Goal: Information Seeking & Learning: Learn about a topic

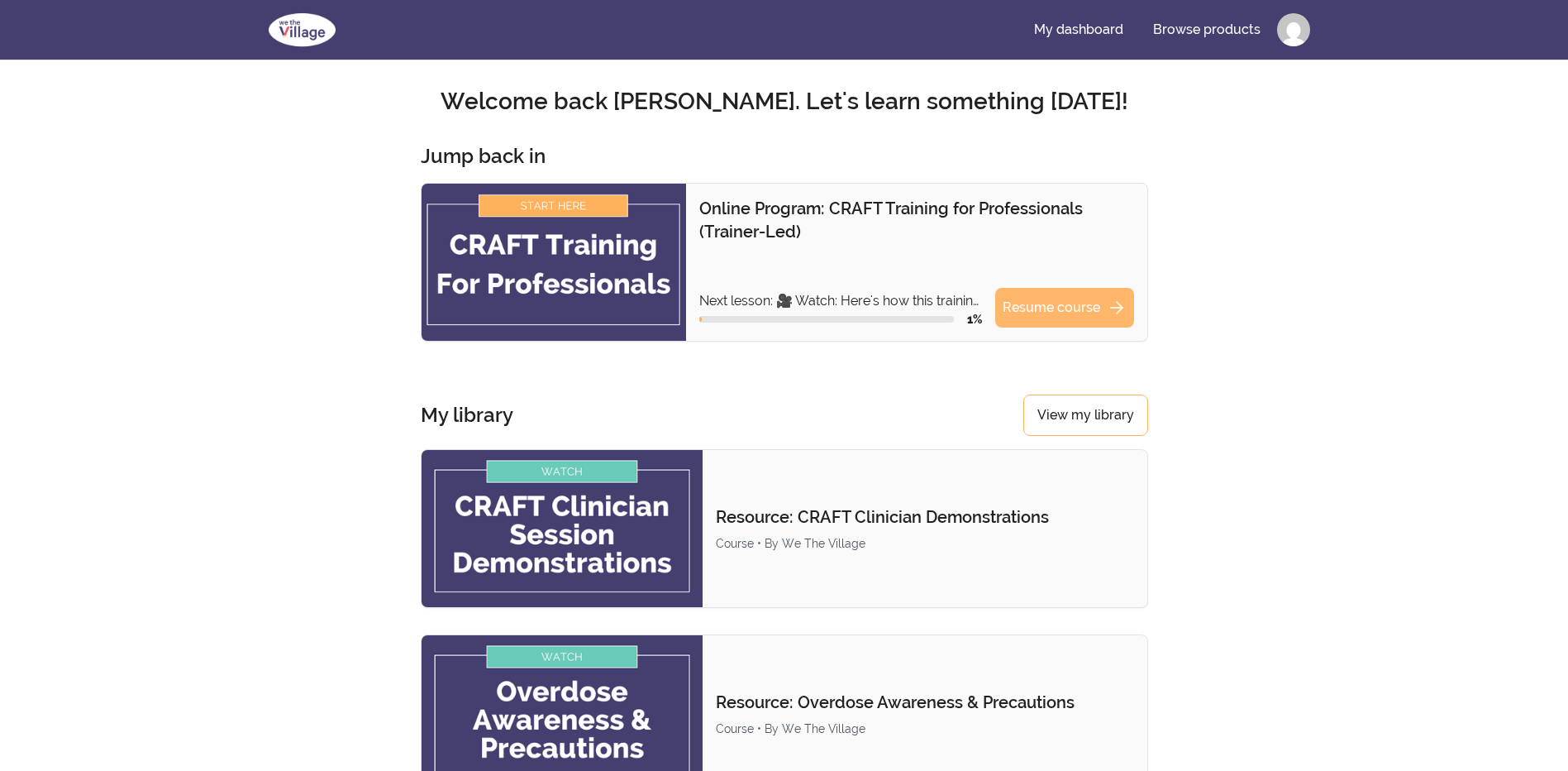
click at [1048, 308] on link "Resume course arrow_forward" at bounding box center [1064, 307] width 139 height 40
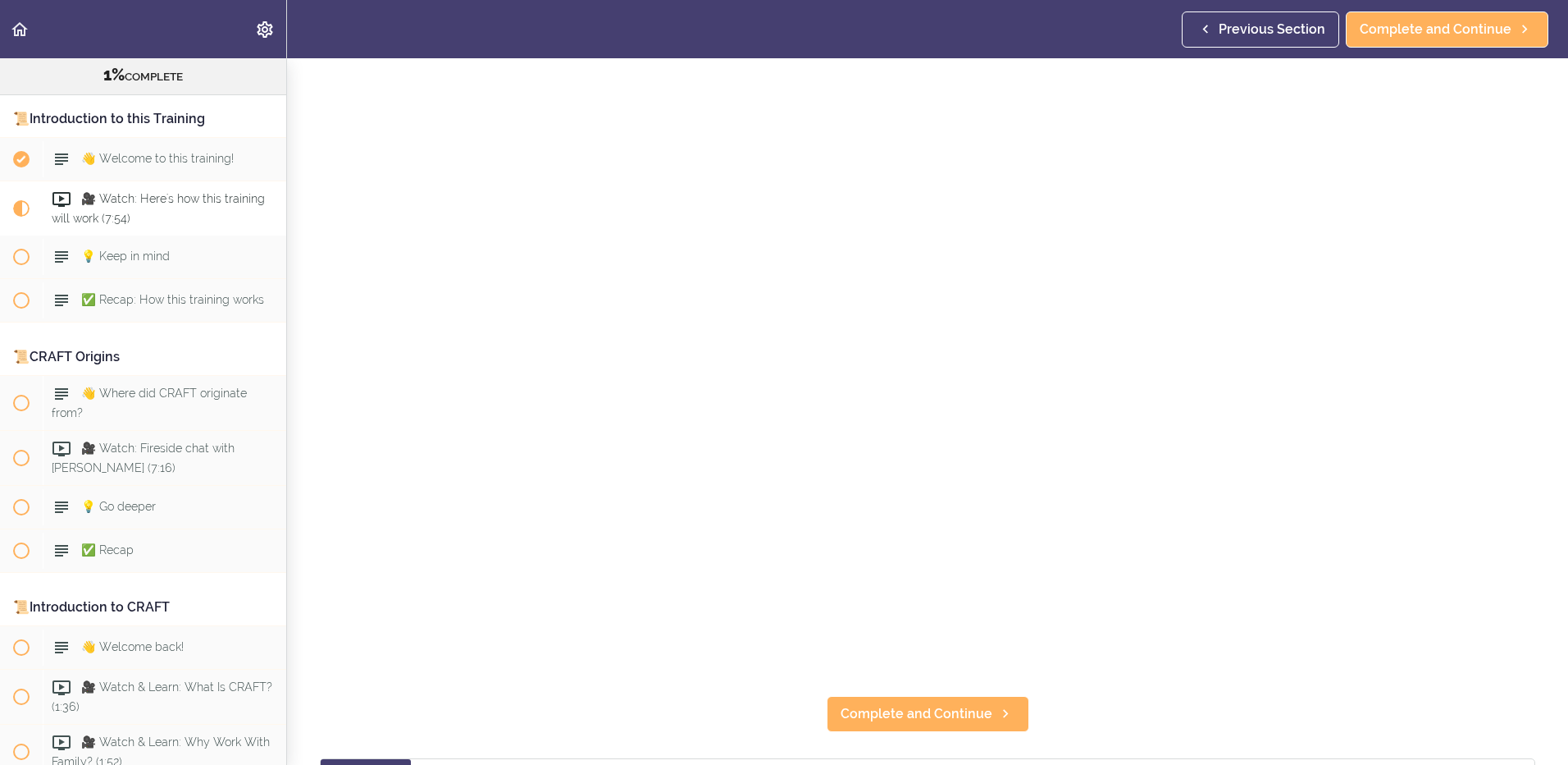
scroll to position [164, 0]
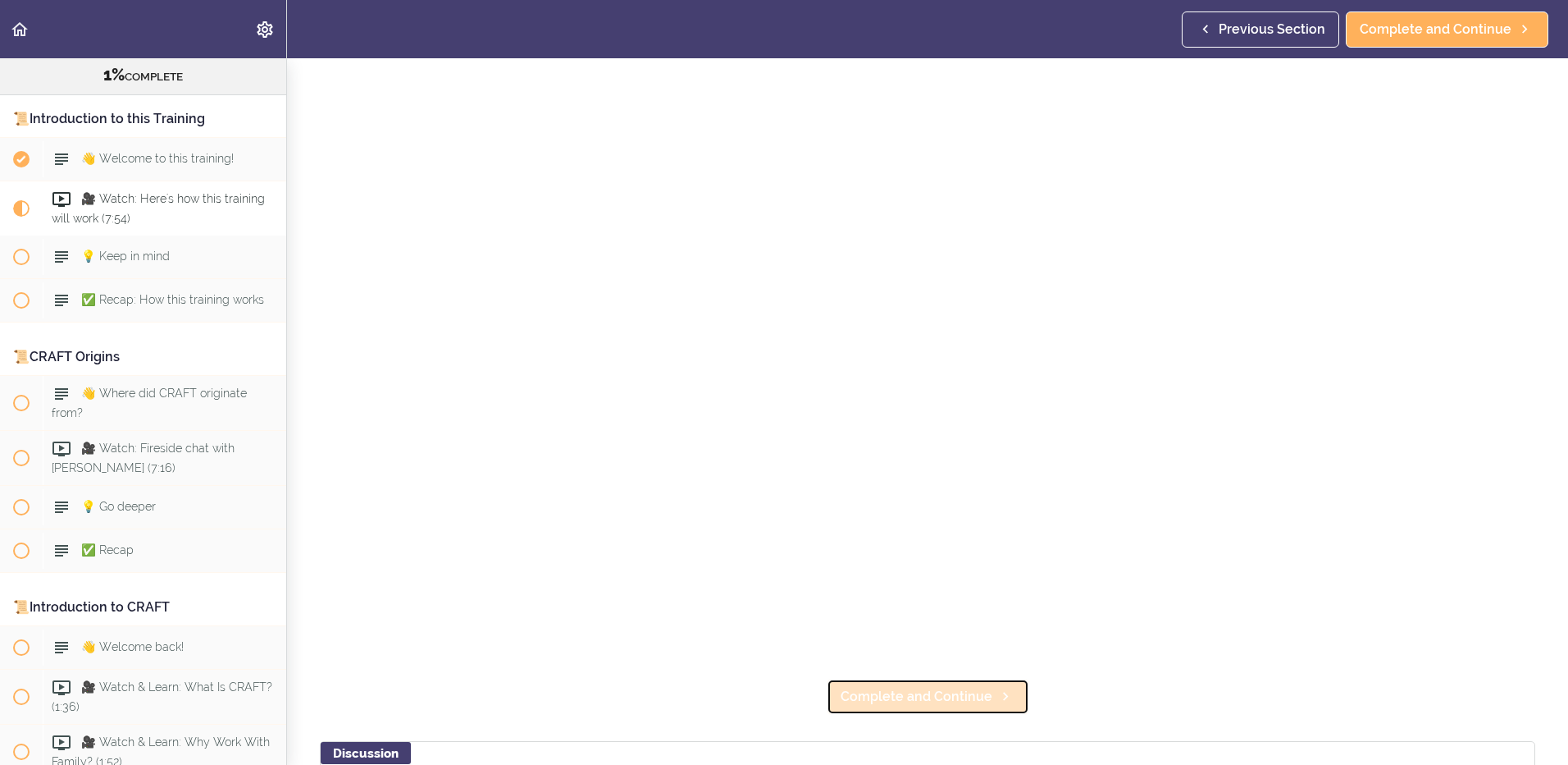
click at [846, 698] on span "Complete and Continue" at bounding box center [916, 696] width 151 height 20
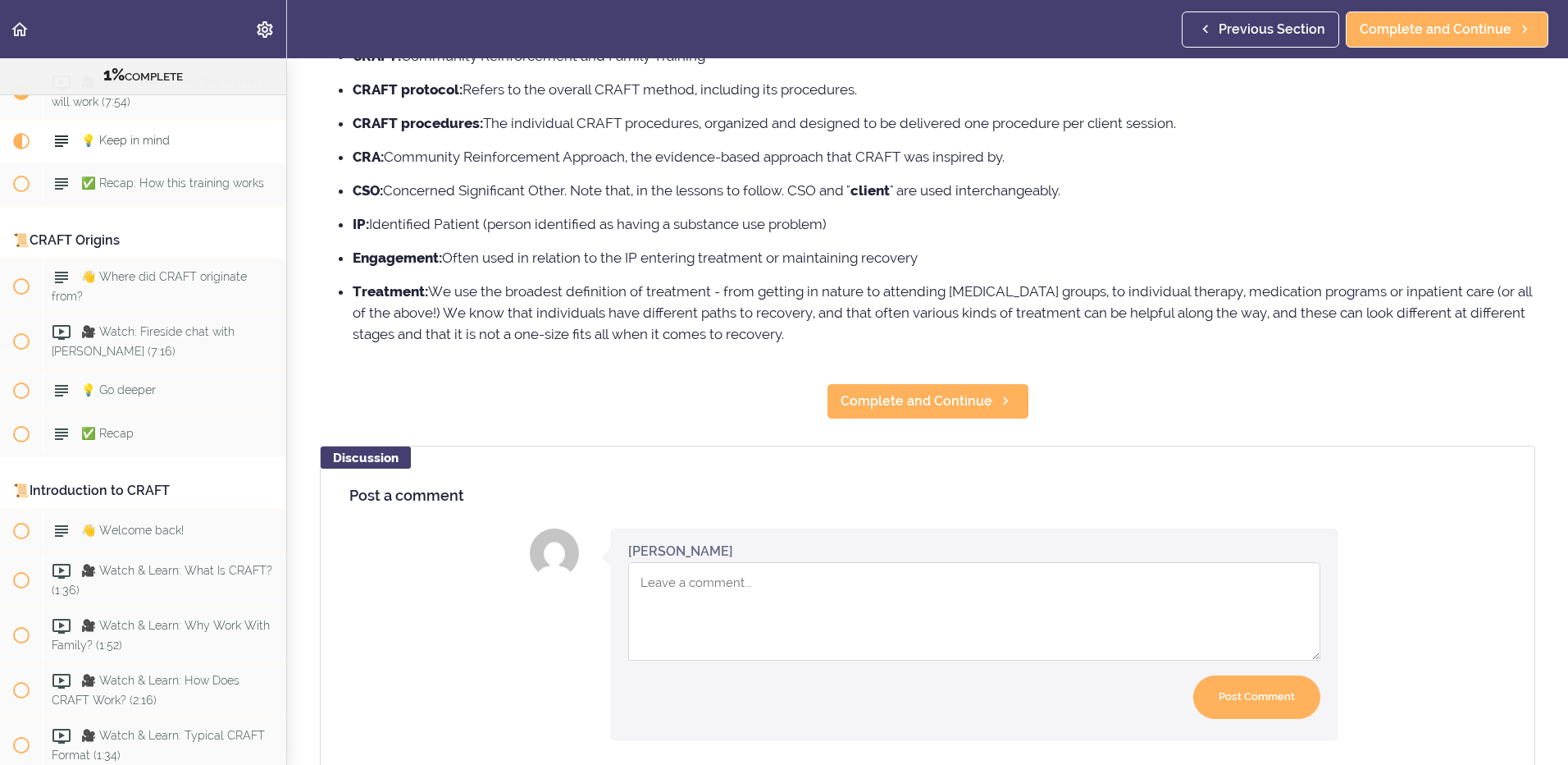
scroll to position [251, 0]
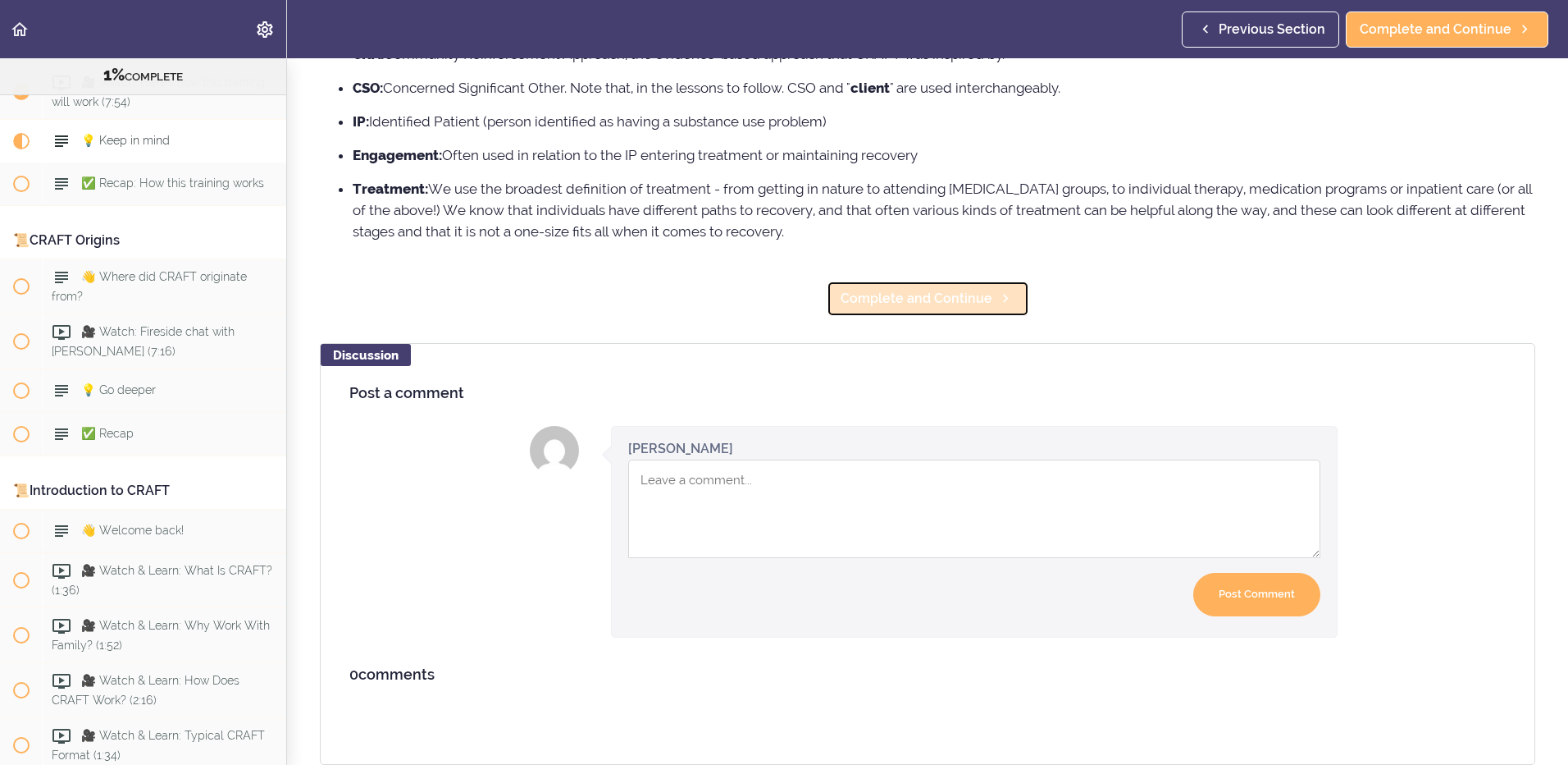
click at [842, 289] on span "Complete and Continue" at bounding box center [916, 298] width 151 height 20
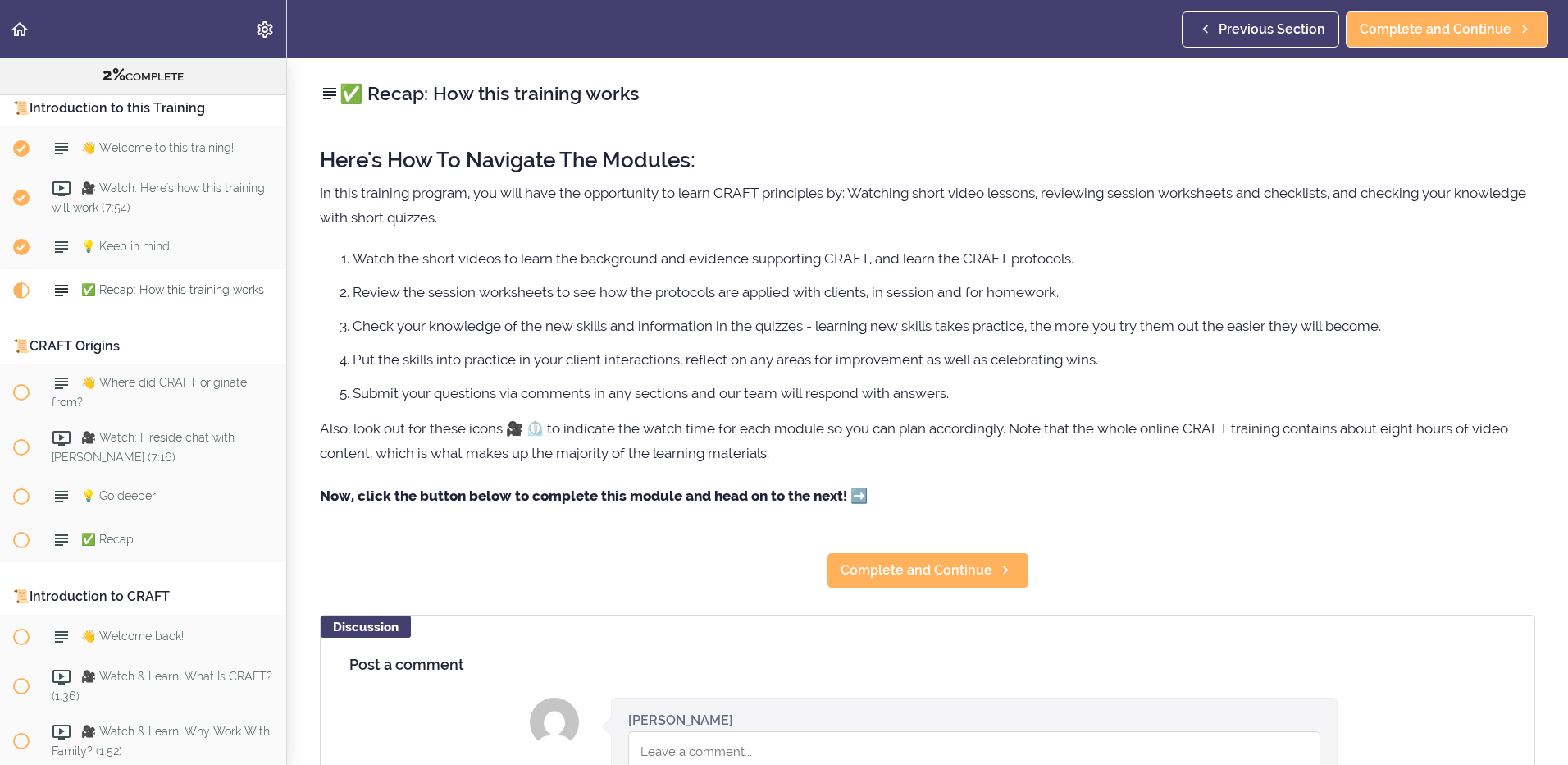
scroll to position [88, 0]
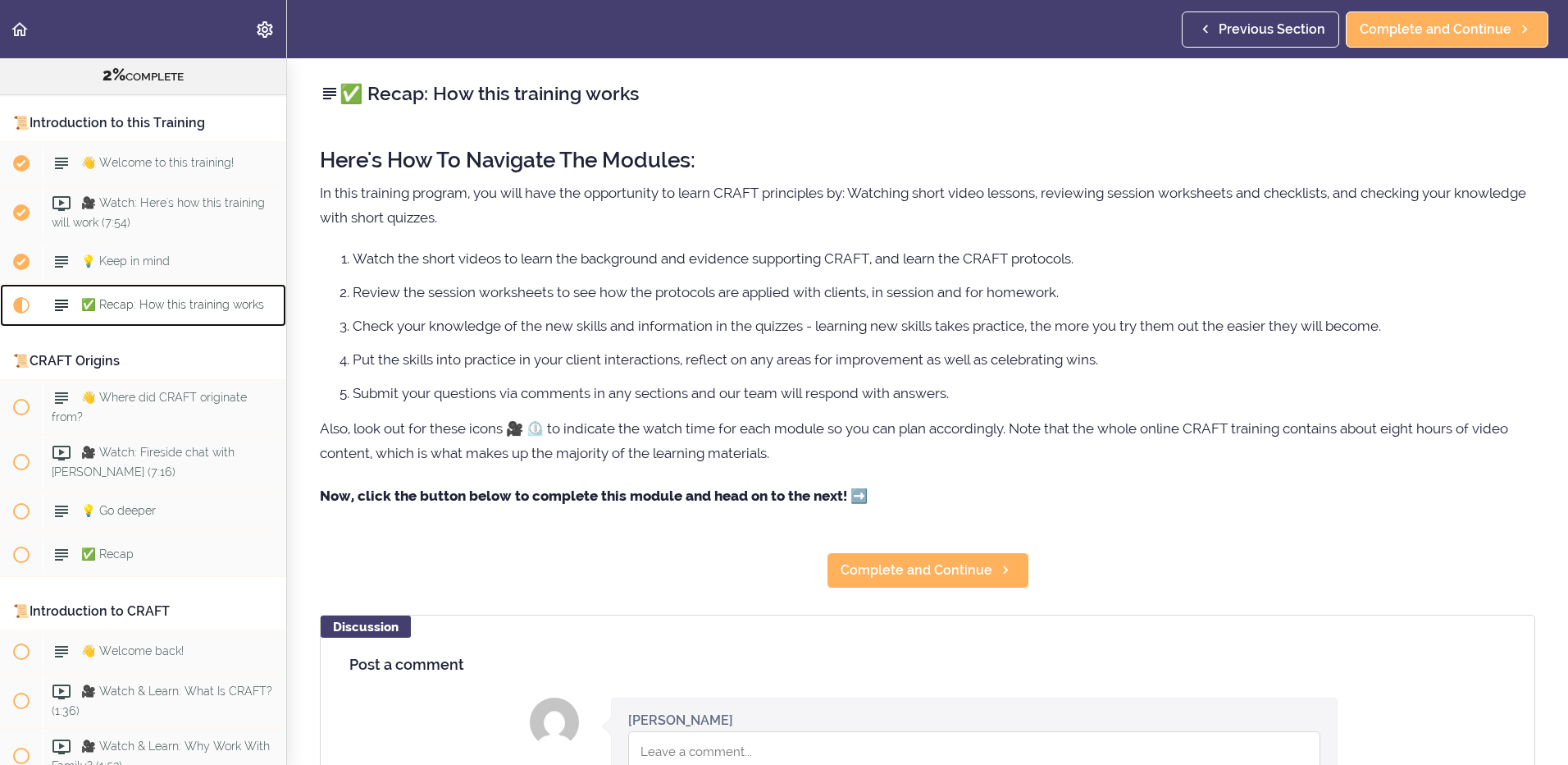
click at [170, 309] on span "✅ Recap: How this training works" at bounding box center [173, 304] width 183 height 13
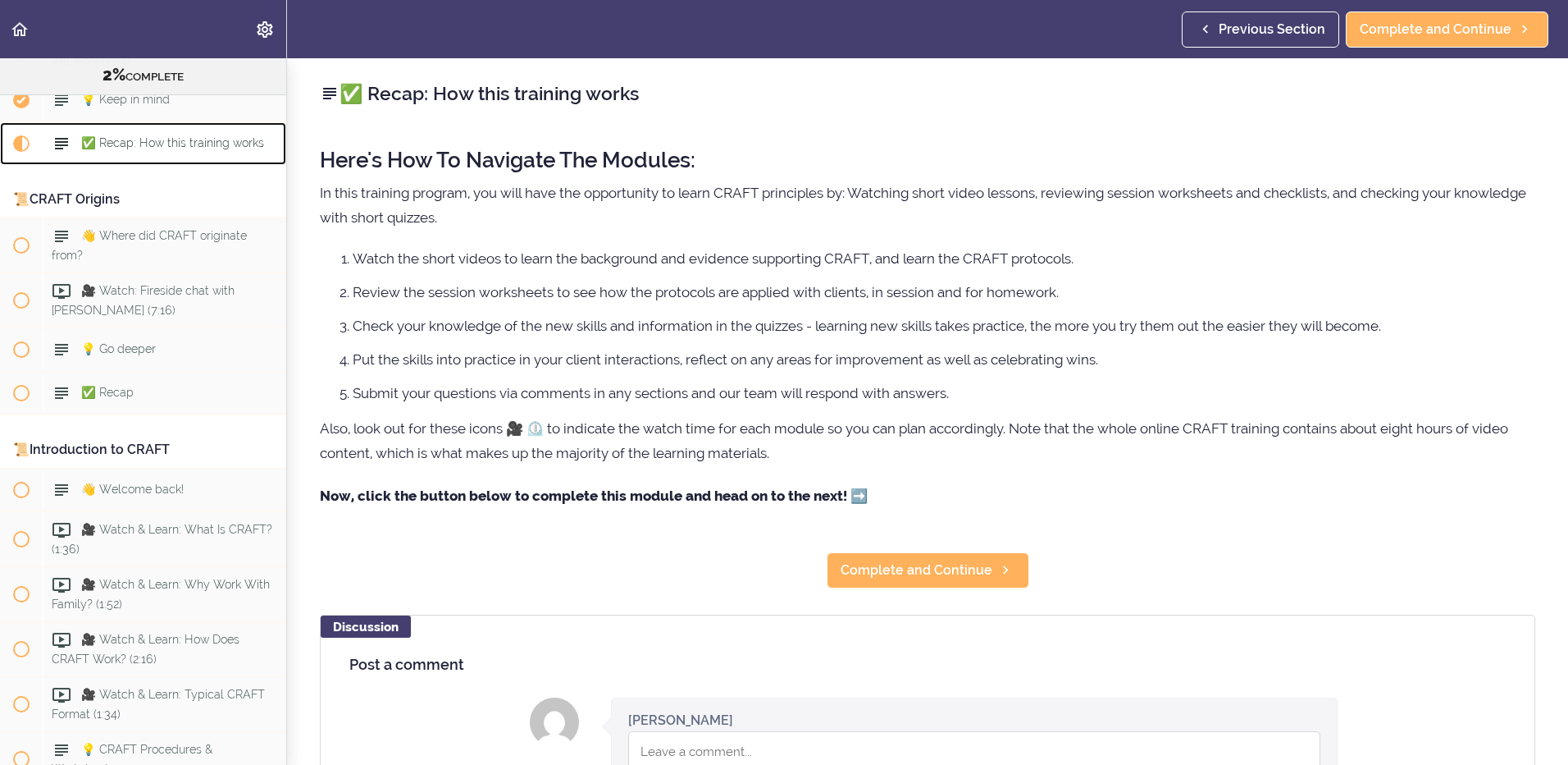
scroll to position [252, 0]
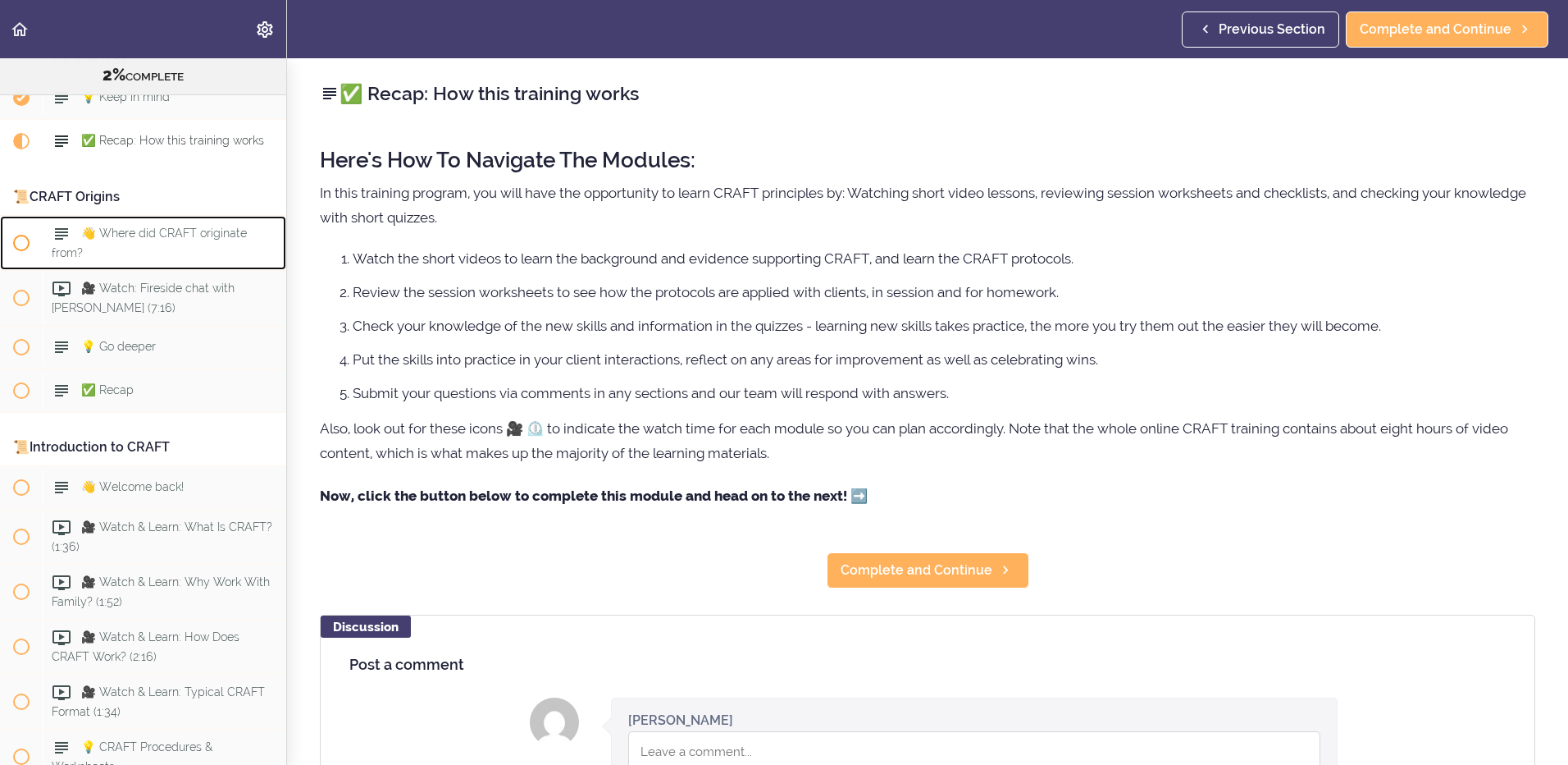
click at [108, 234] on span "👋 Where did CRAFT originate from?" at bounding box center [149, 242] width 195 height 32
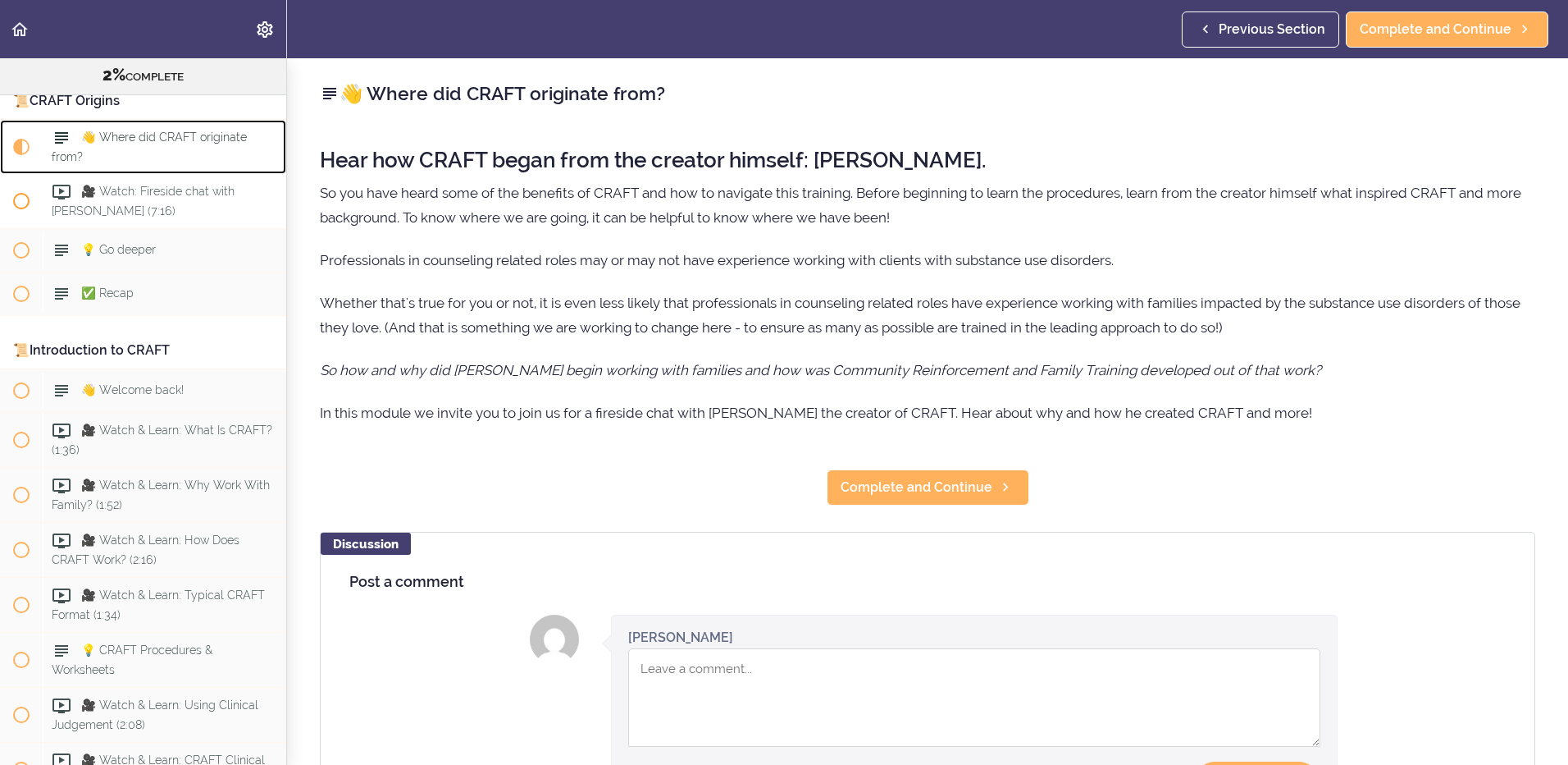
scroll to position [267, 0]
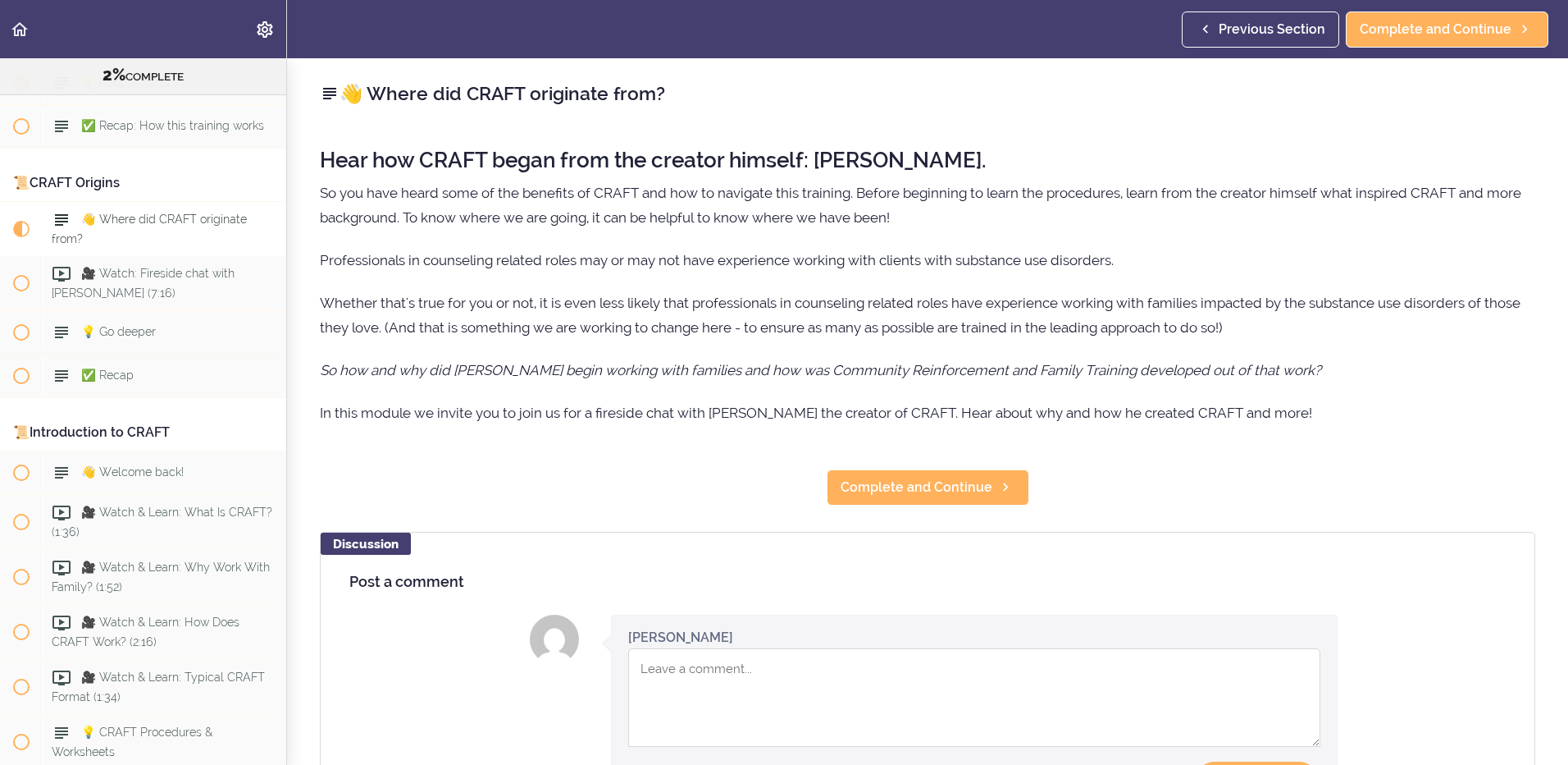
click at [66, 178] on div "📜CRAFT Origins" at bounding box center [143, 182] width 286 height 36
click at [25, 184] on div "📜CRAFT Origins" at bounding box center [143, 182] width 286 height 36
click at [895, 482] on span "Complete and Continue" at bounding box center [916, 487] width 151 height 20
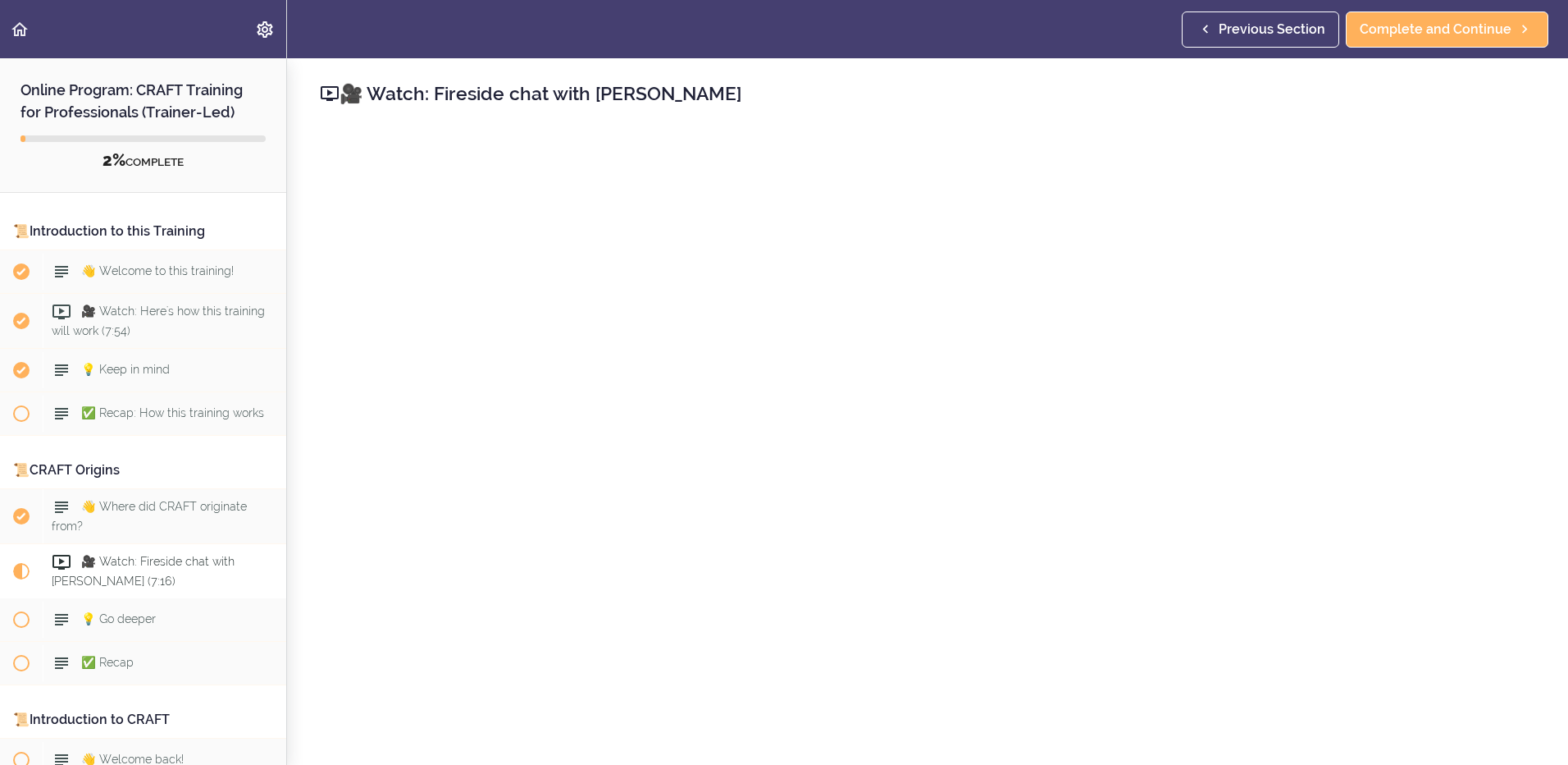
click at [65, 109] on h2 "Online Program: CRAFT Training for Professionals (Trainer-Led)" at bounding box center [143, 90] width 286 height 65
click at [20, 27] on icon "Back to course curriculum" at bounding box center [20, 29] width 20 height 20
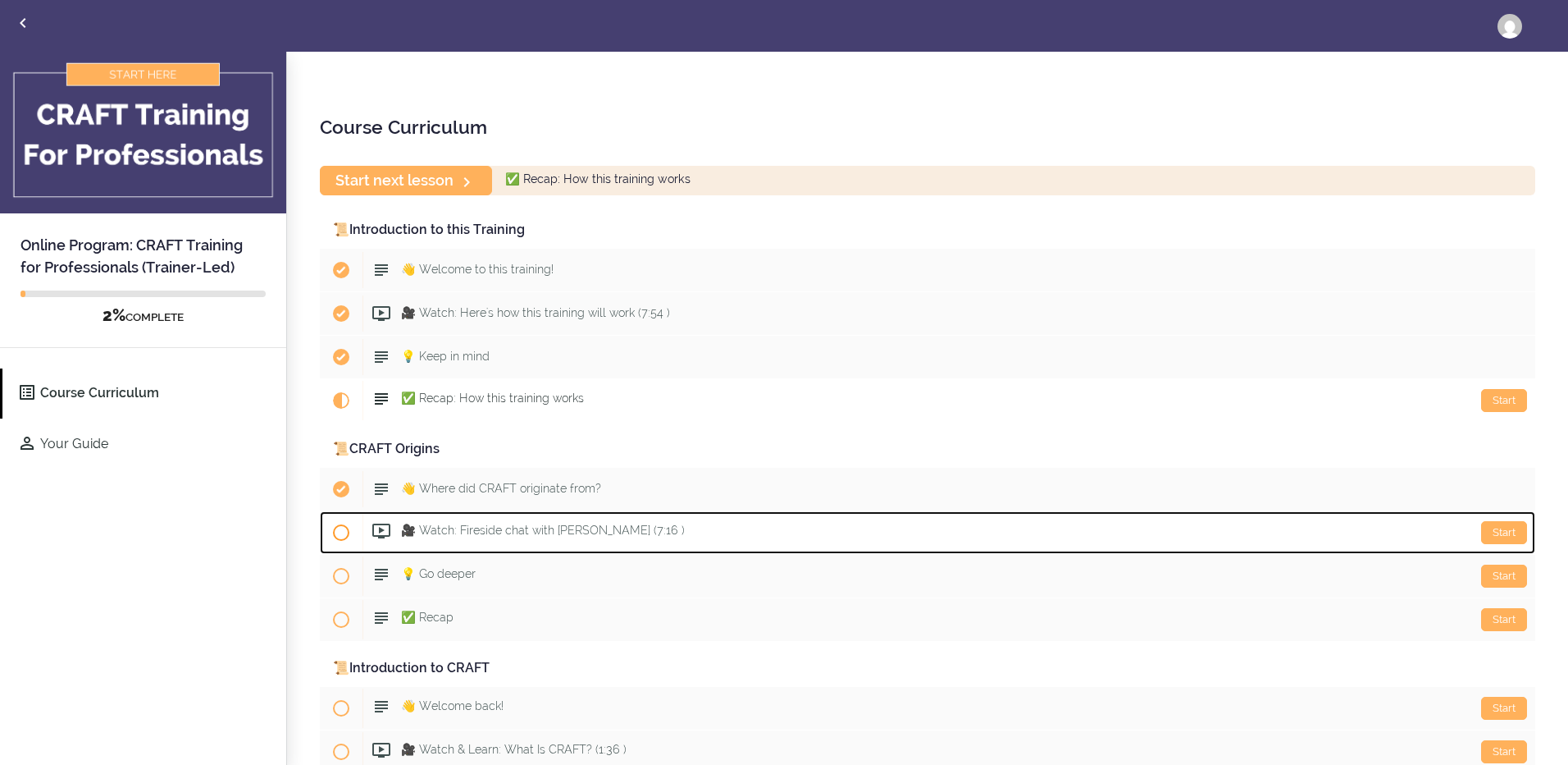
click at [1071, 543] on div "Start 🎥 Watch: Fireside chat with Dr. R.J. Meyers (7:16 )" at bounding box center [949, 532] width 1173 height 39
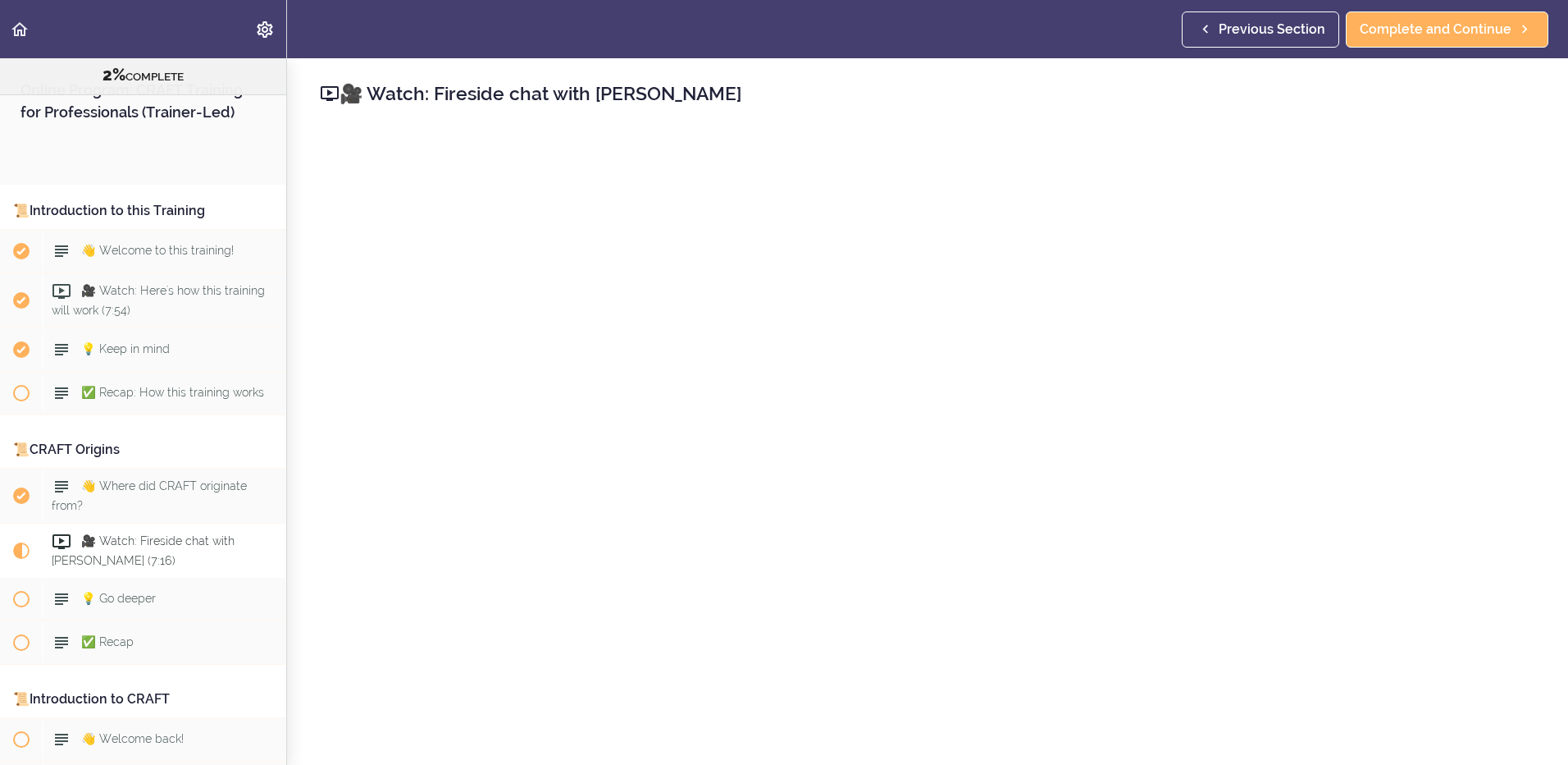
scroll to position [425, 0]
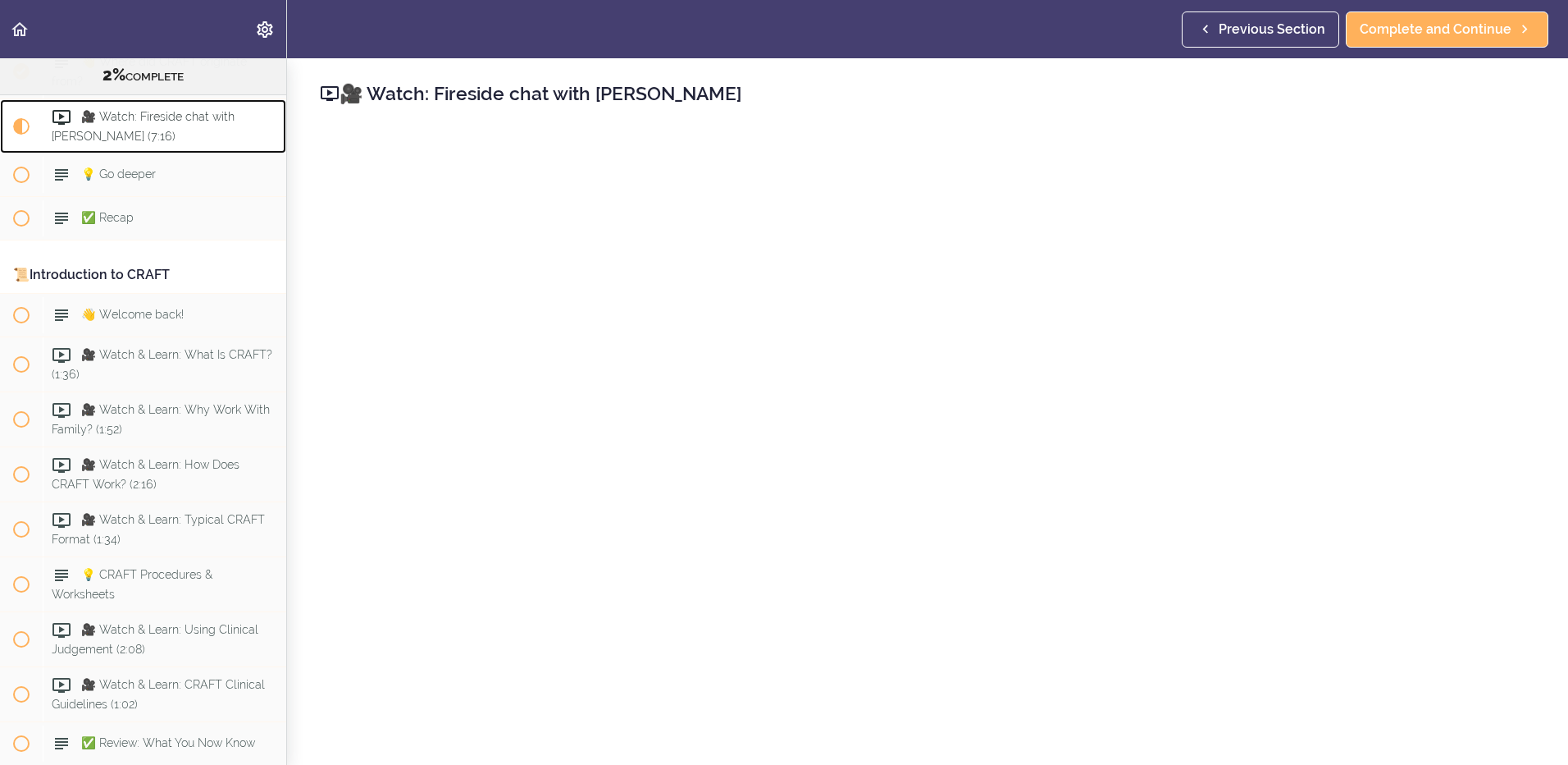
click at [143, 123] on span "🎥 Watch: Fireside chat with Dr. R.J. Meyers (7:16)" at bounding box center [143, 126] width 183 height 32
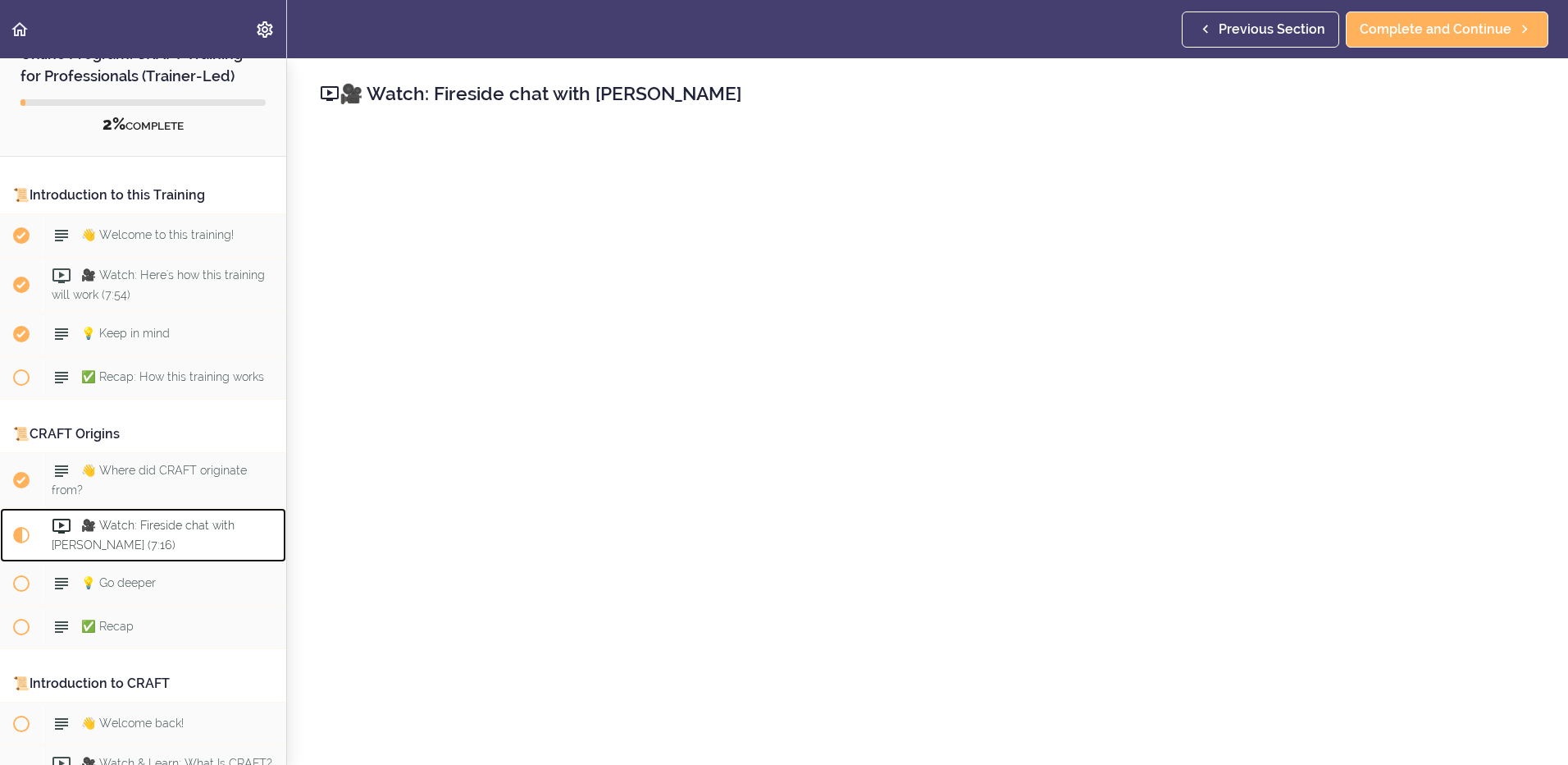
scroll to position [0, 0]
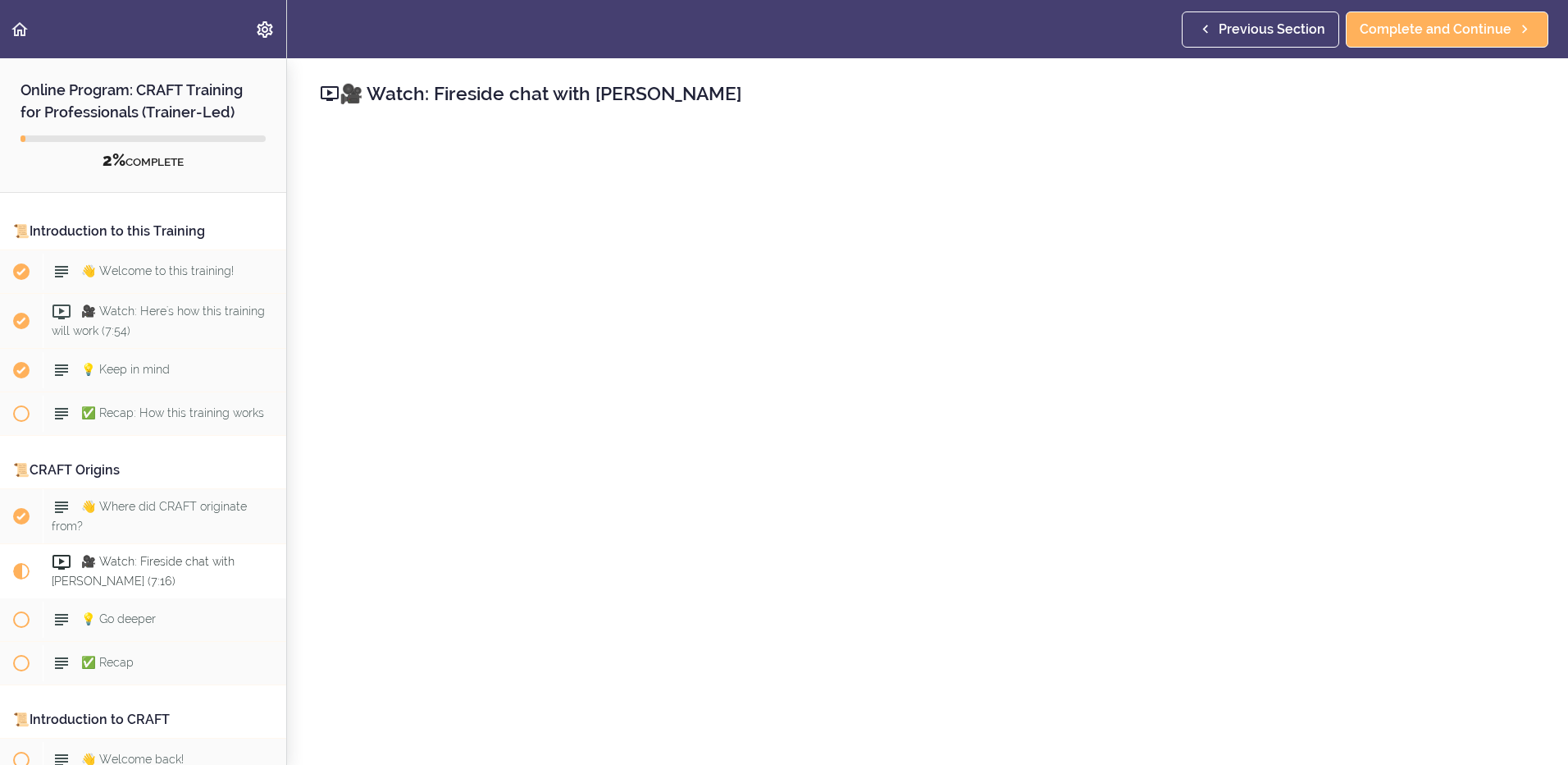
click at [201, 96] on h2 "Online Program: CRAFT Training for Professionals (Trainer-Led)" at bounding box center [143, 90] width 286 height 65
click at [165, 163] on div "2% COMPLETE" at bounding box center [143, 161] width 245 height 22
click at [265, 30] on icon "Settings Menu" at bounding box center [265, 29] width 20 height 20
click at [20, 28] on icon "Back to course curriculum" at bounding box center [20, 29] width 20 height 20
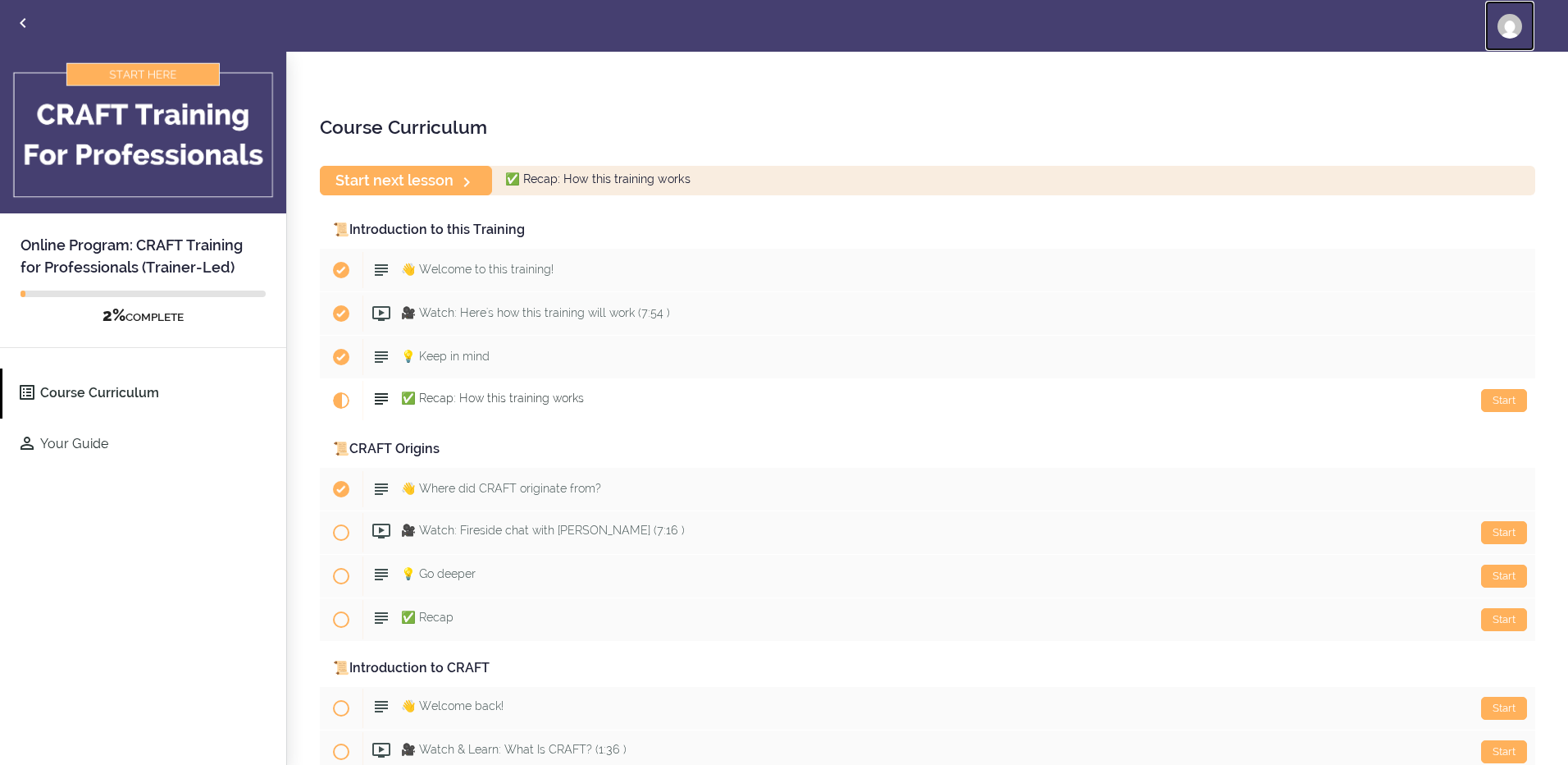
click at [1504, 22] on img at bounding box center [1510, 26] width 24 height 24
